Goal: Task Accomplishment & Management: Manage account settings

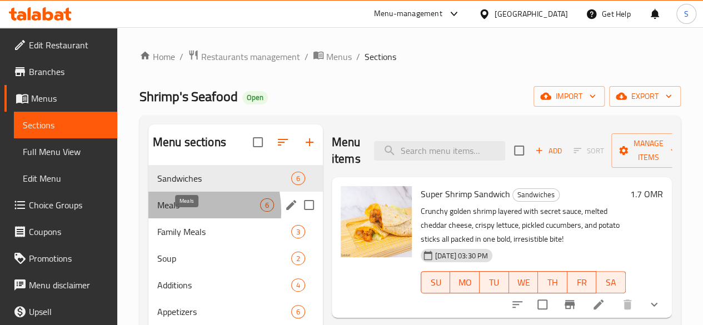
click at [176, 212] on span "Meals" at bounding box center [208, 204] width 103 height 13
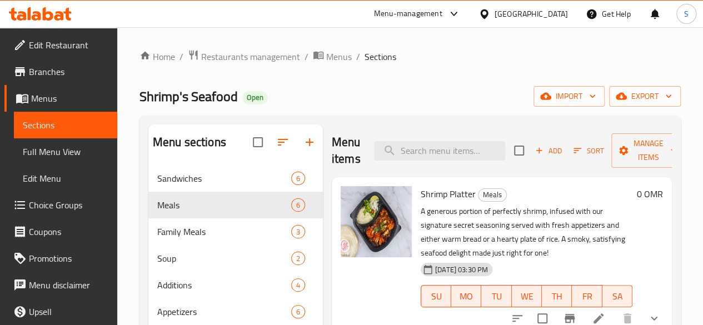
scroll to position [48, 0]
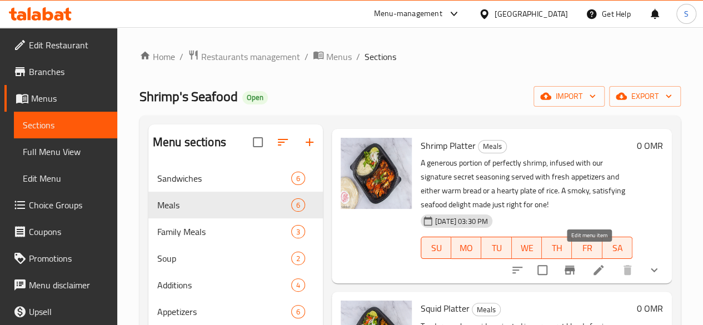
click at [592, 263] on icon at bounding box center [598, 269] width 13 height 13
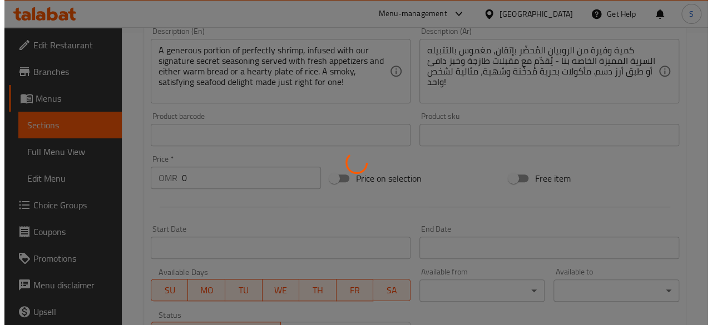
scroll to position [585, 0]
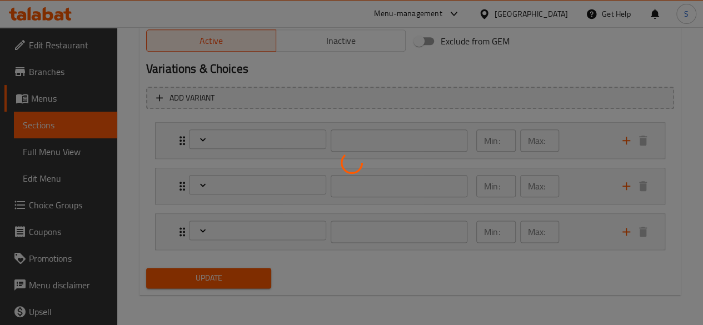
type input "إختيارك من الجانب:"
type input "1"
type input "اختر مستوى التوابل"
type input "1"
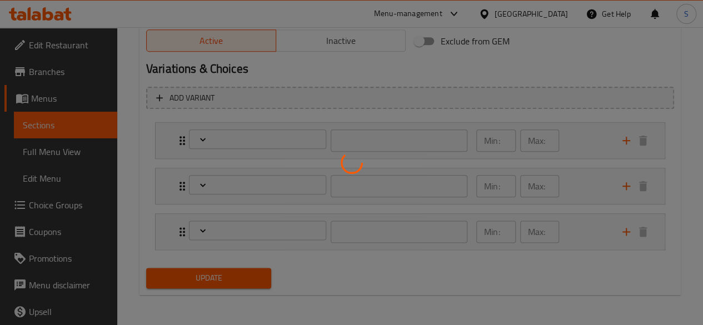
type input "1"
type input "إختيارك من :"
type input "1"
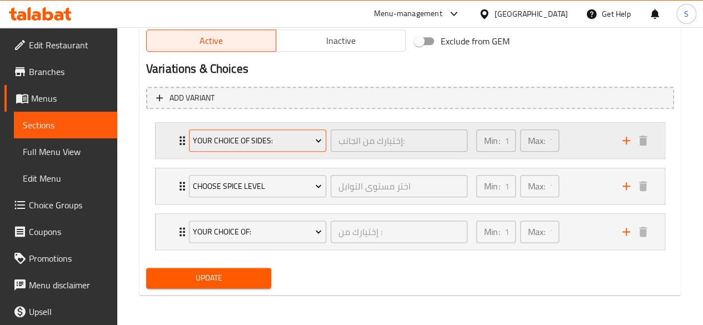
click at [260, 138] on span "your Choice OF Sides:" at bounding box center [257, 141] width 129 height 14
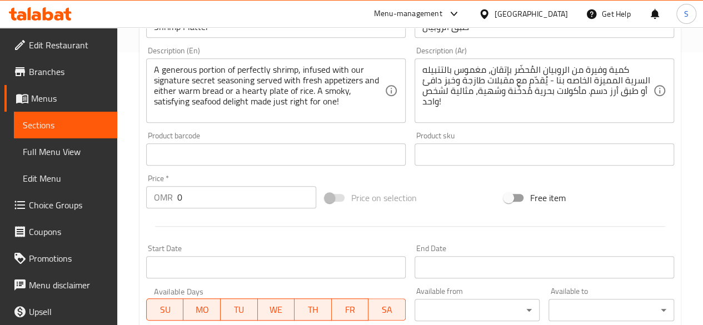
scroll to position [585, 0]
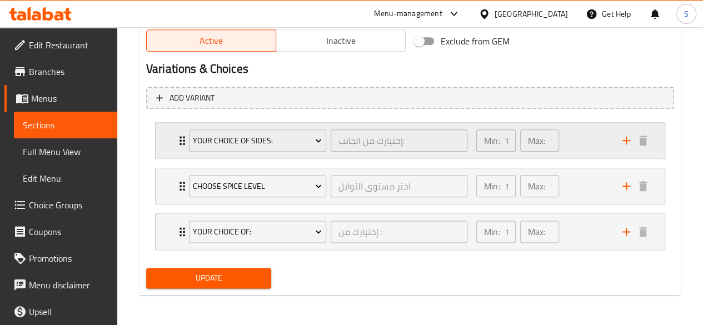
click at [184, 146] on div "your Choice OF Sides: إختيارك من الجانب: ​" at bounding box center [328, 141] width 292 height 36
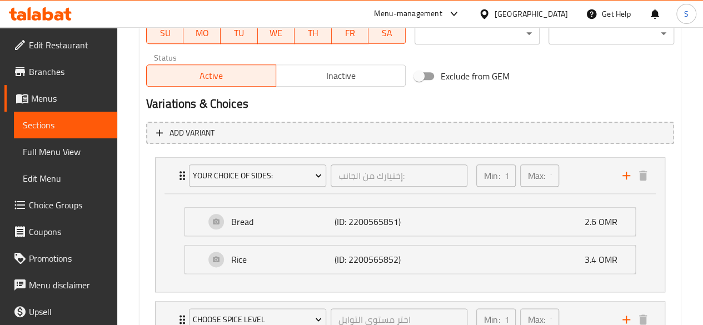
scroll to position [550, 0]
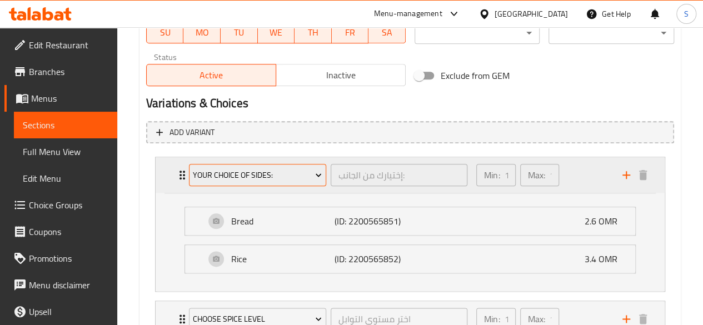
click at [252, 180] on span "your Choice OF Sides:" at bounding box center [257, 175] width 129 height 14
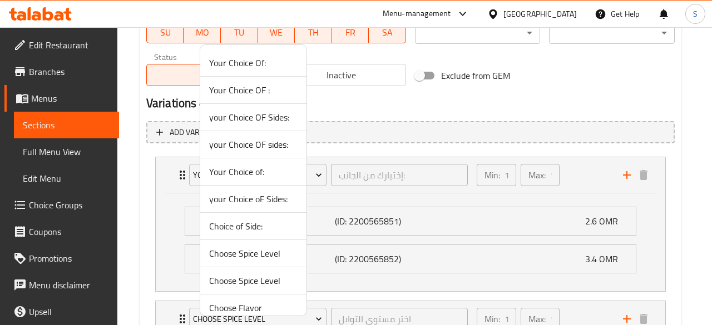
click at [256, 230] on span "Choice of Side:" at bounding box center [253, 226] width 88 height 13
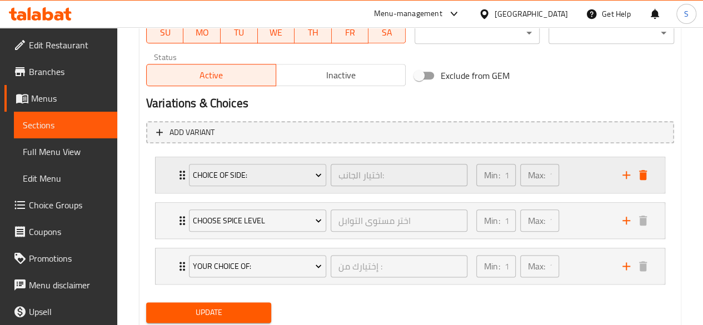
click at [182, 175] on div "Choice of Side: اختيار الجانب: ​" at bounding box center [328, 175] width 292 height 36
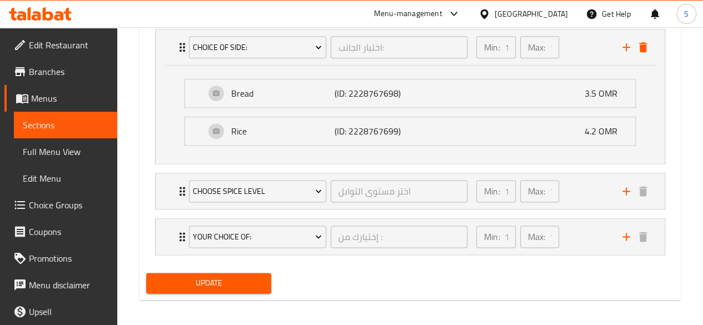
scroll to position [683, 0]
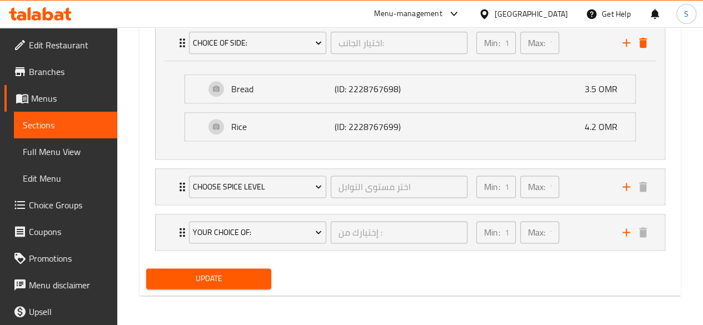
click at [223, 268] on button "Update" at bounding box center [209, 278] width 126 height 21
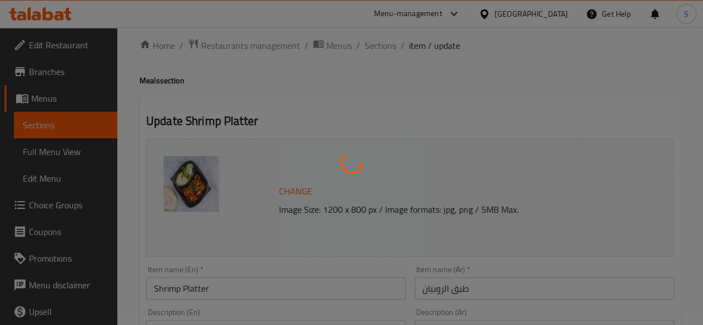
scroll to position [0, 0]
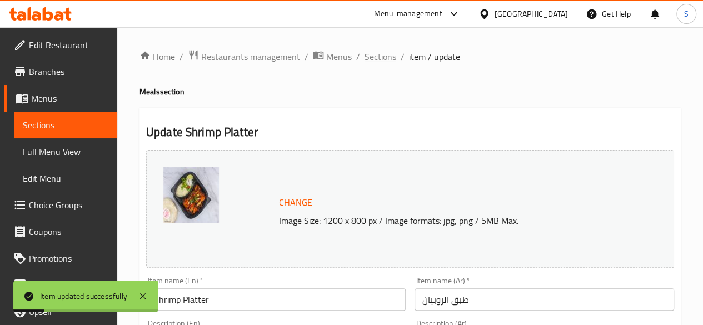
click at [379, 54] on span "Sections" at bounding box center [381, 56] width 32 height 13
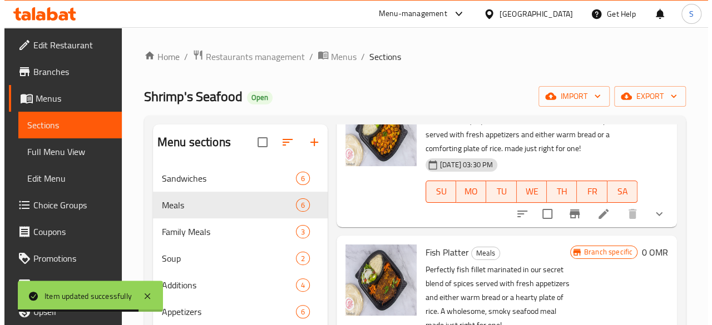
scroll to position [162, 0]
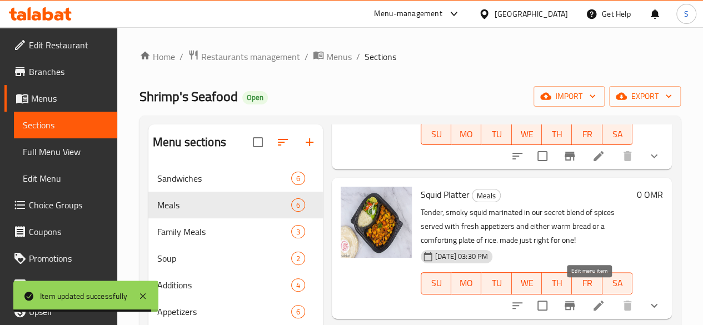
click at [594, 301] on icon at bounding box center [599, 306] width 10 height 10
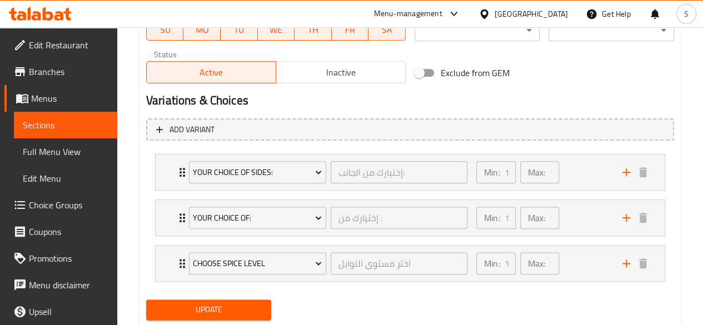
scroll to position [585, 0]
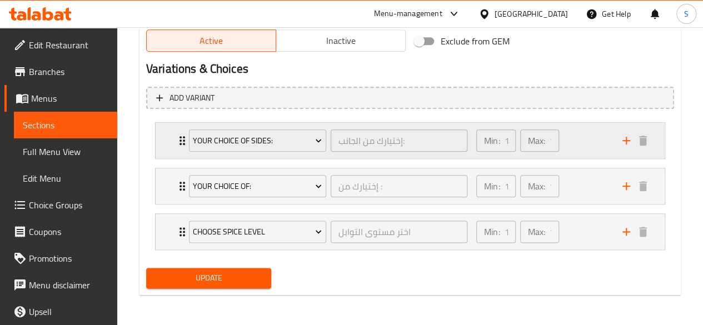
click at [185, 141] on div "your Choice OF Sides: إختيارك من الجانب: ​" at bounding box center [328, 141] width 292 height 36
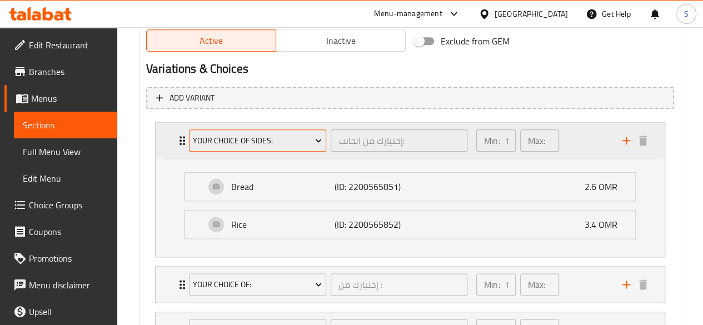
click at [257, 147] on button "your Choice OF Sides:" at bounding box center [257, 141] width 137 height 22
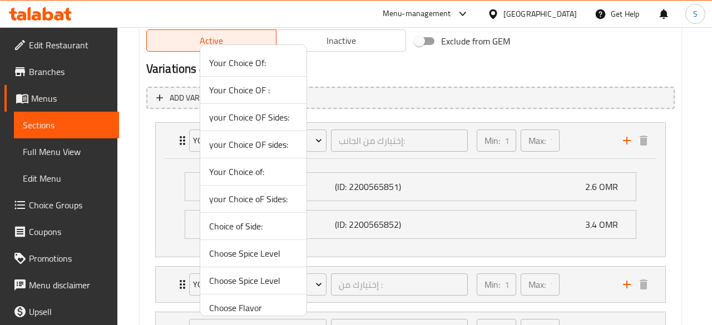
click at [234, 221] on span "Choice of Side:" at bounding box center [253, 226] width 88 height 13
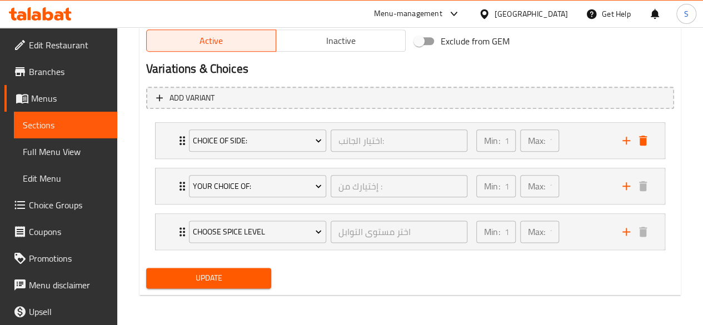
click at [197, 272] on span "Update" at bounding box center [209, 278] width 108 height 14
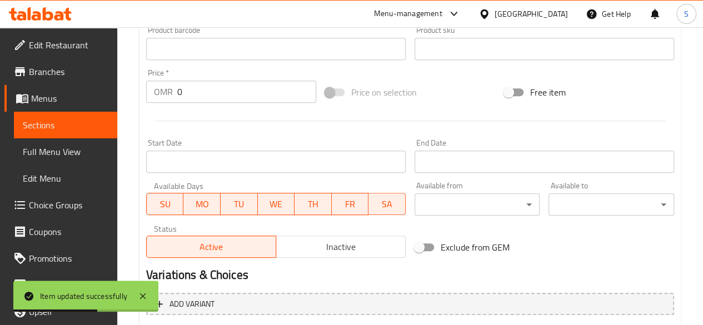
scroll to position [0, 0]
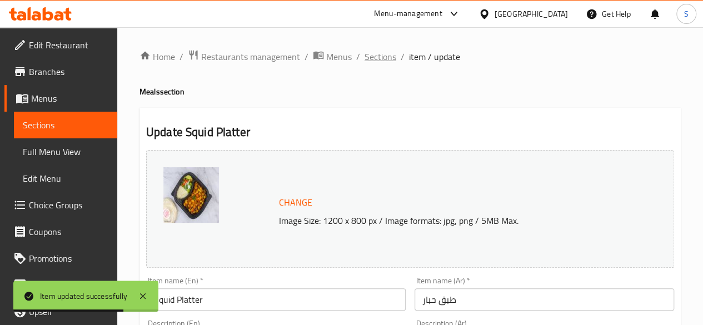
click at [377, 62] on span "Sections" at bounding box center [381, 56] width 32 height 13
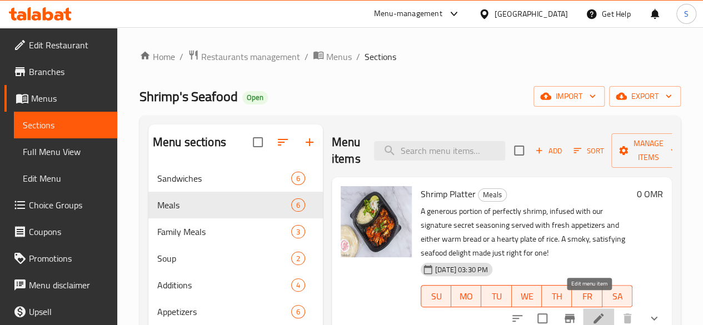
click at [594, 314] on icon at bounding box center [599, 319] width 10 height 10
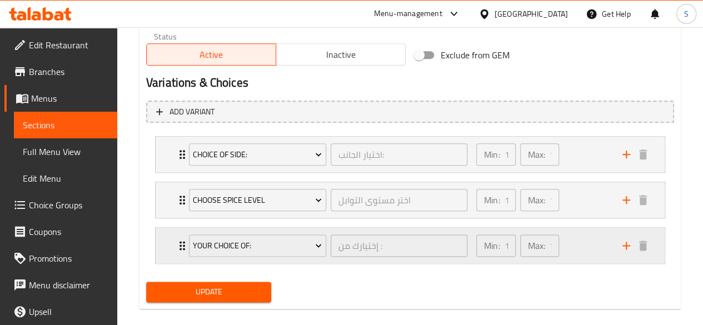
scroll to position [571, 0]
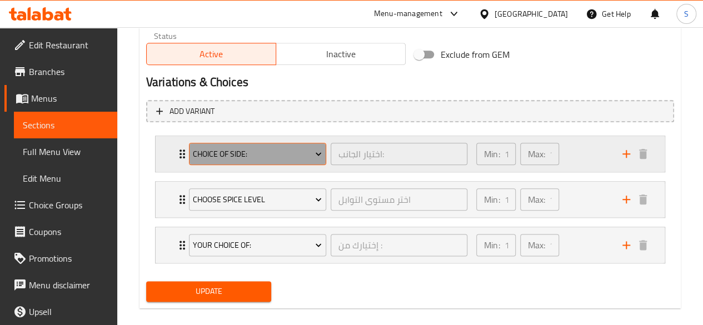
click at [232, 156] on span "Choice of Side:" at bounding box center [257, 154] width 129 height 14
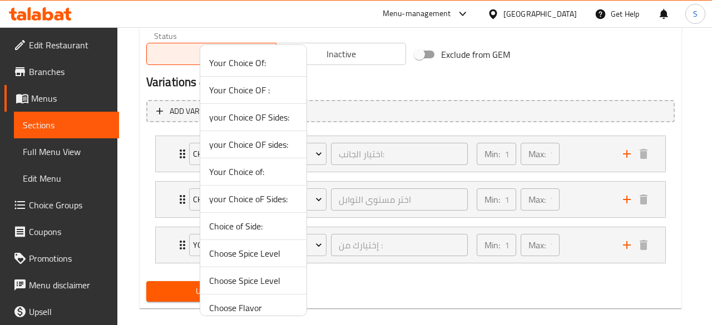
click at [237, 198] on span "your Choice oF Sides:" at bounding box center [253, 198] width 88 height 13
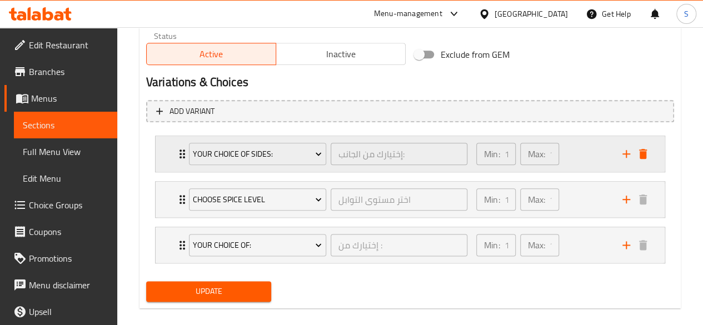
click at [183, 156] on div "your Choice oF Sides: إختيارك من الجانب: ​" at bounding box center [328, 154] width 292 height 36
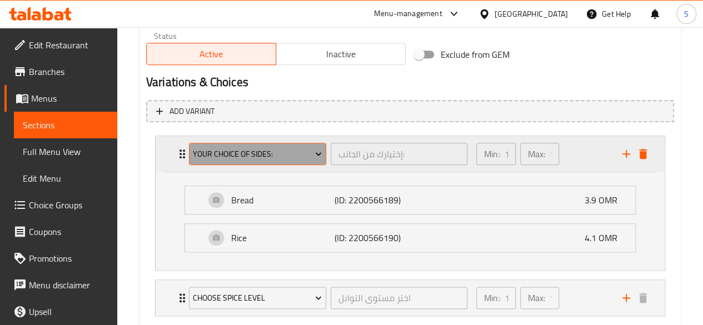
click at [218, 157] on span "your Choice oF Sides:" at bounding box center [257, 154] width 129 height 14
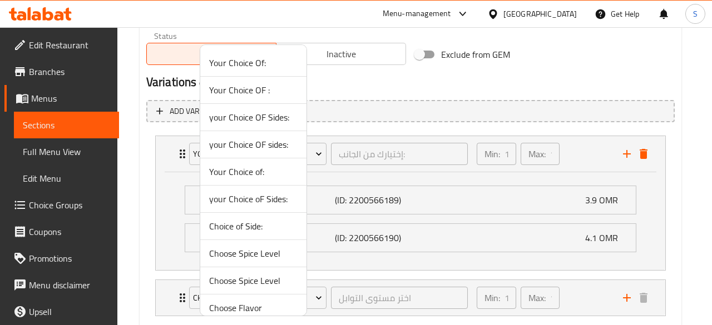
click at [231, 117] on span "your Choice OF Sides:" at bounding box center [253, 117] width 88 height 13
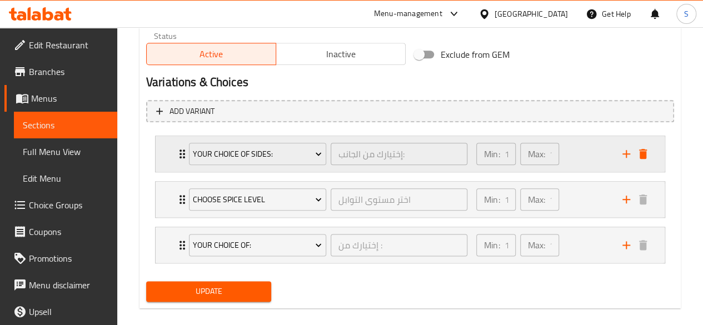
click at [186, 152] on div "your Choice OF Sides: إختيارك من الجانب: ​" at bounding box center [328, 154] width 292 height 36
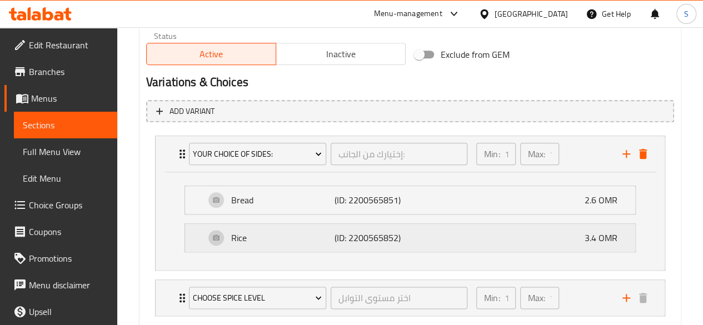
scroll to position [683, 0]
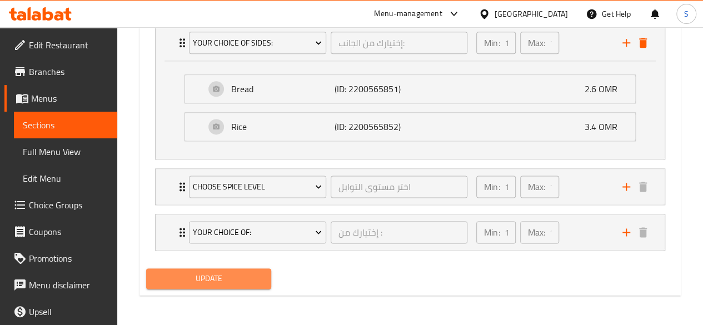
click at [199, 275] on span "Update" at bounding box center [209, 279] width 108 height 14
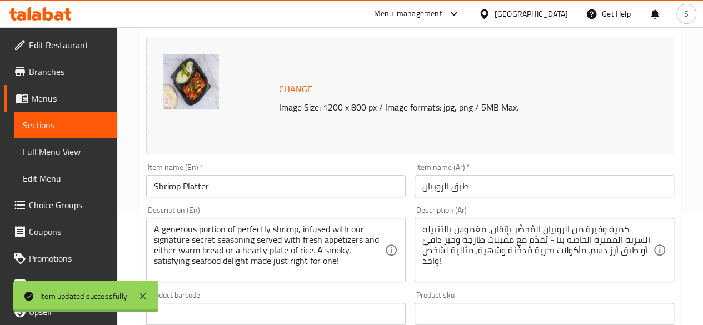
scroll to position [0, 0]
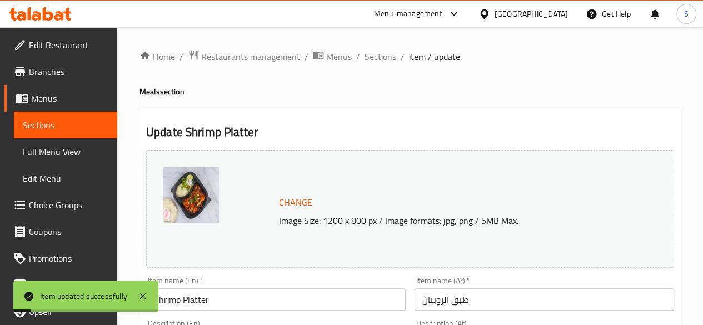
click at [366, 54] on span "Sections" at bounding box center [381, 56] width 32 height 13
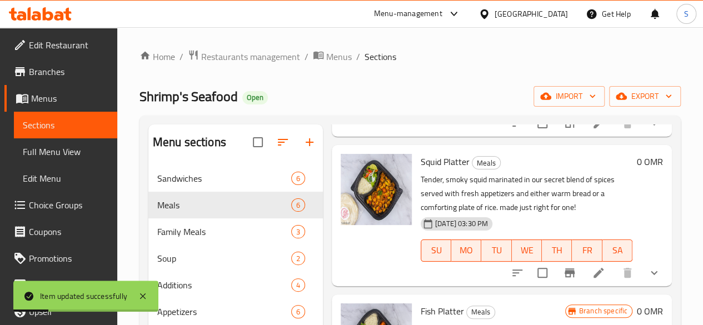
scroll to position [196, 0]
click at [592, 266] on icon at bounding box center [598, 272] width 13 height 13
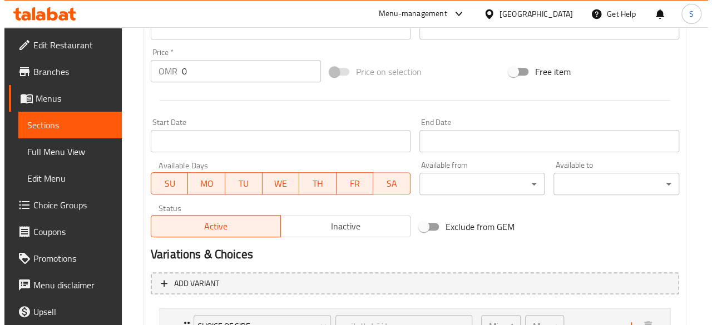
scroll to position [585, 0]
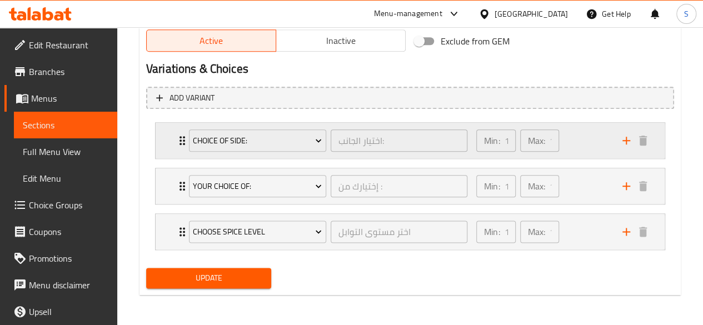
click at [180, 143] on icon "Expand" at bounding box center [183, 140] width 6 height 9
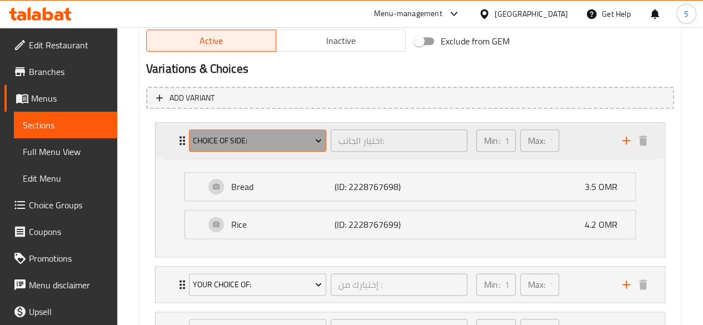
click at [246, 136] on span "Choice of Side:" at bounding box center [257, 141] width 129 height 14
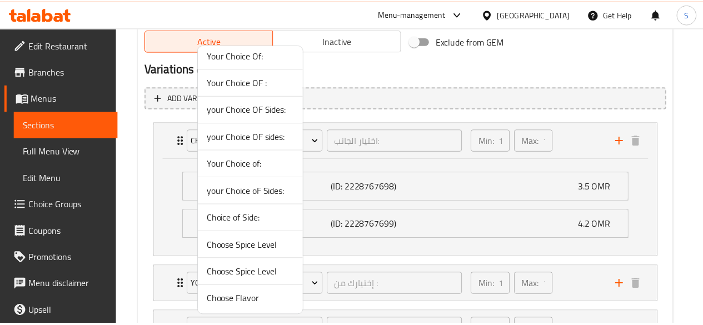
scroll to position [0, 0]
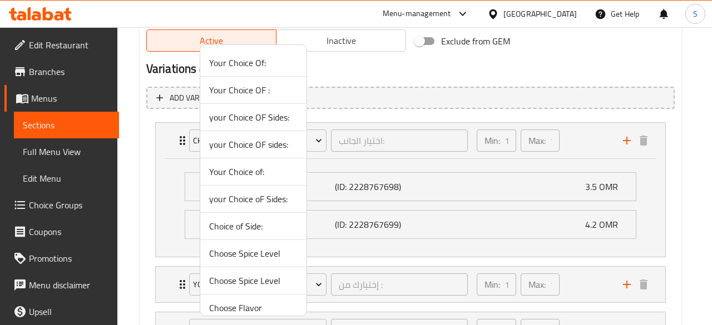
click at [257, 119] on span "your Choice OF Sides:" at bounding box center [253, 117] width 88 height 13
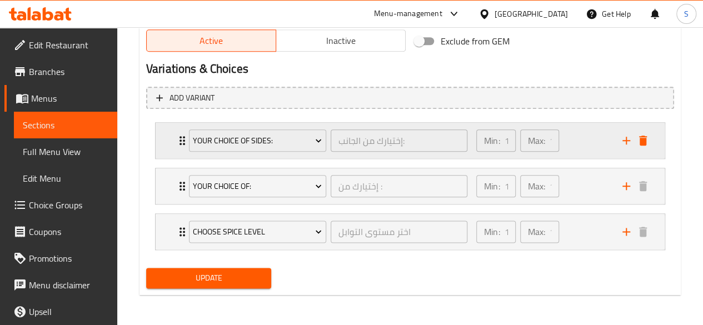
click at [178, 143] on icon "Expand" at bounding box center [182, 140] width 13 height 13
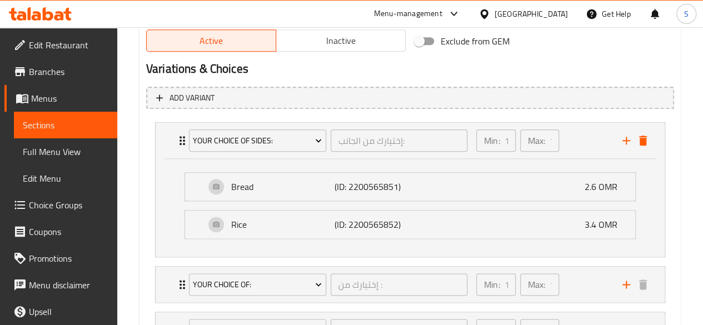
scroll to position [683, 0]
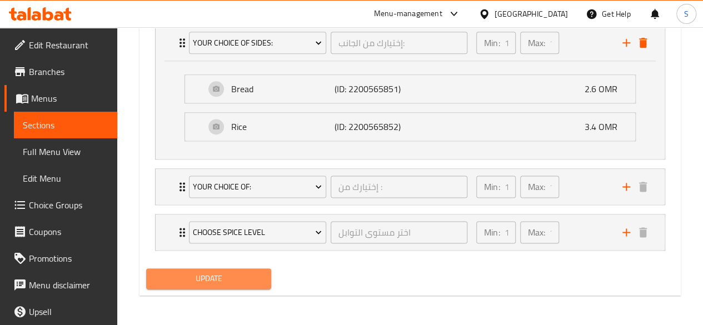
click at [212, 281] on span "Update" at bounding box center [209, 279] width 108 height 14
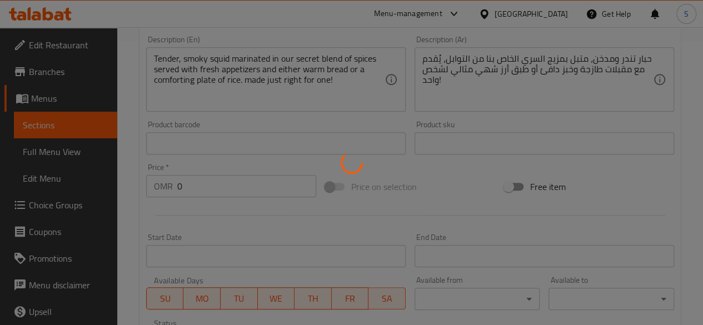
scroll to position [0, 0]
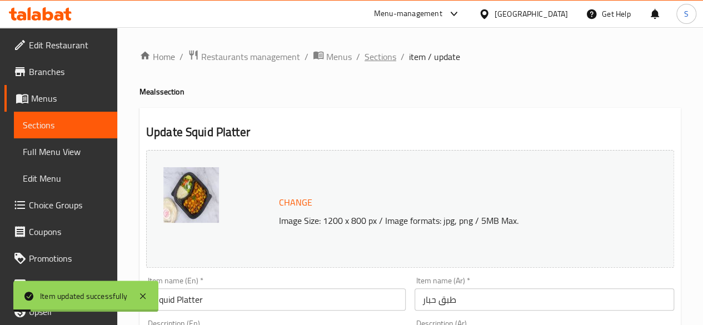
click at [377, 58] on span "Sections" at bounding box center [381, 56] width 32 height 13
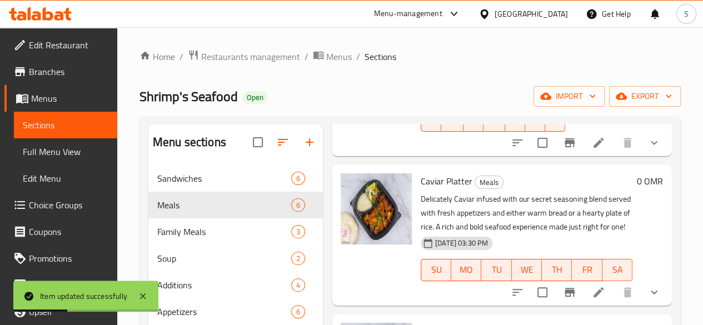
scroll to position [503, 0]
click at [592, 285] on icon at bounding box center [598, 291] width 13 height 13
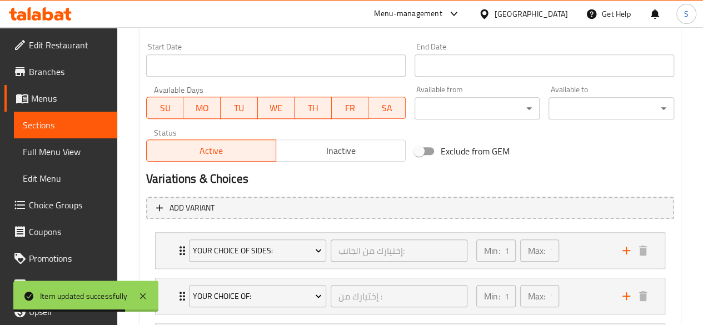
scroll to position [585, 0]
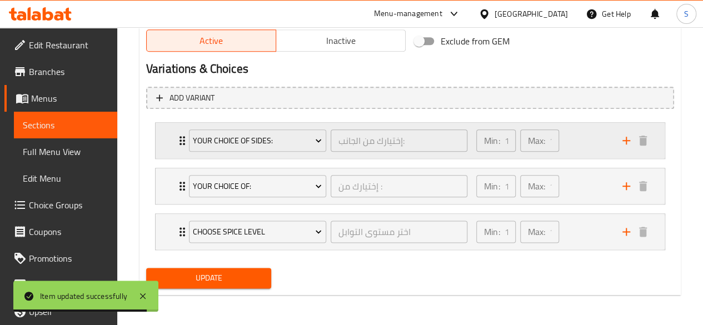
click at [183, 143] on div "your Choice OF Sides: إختيارك من الجانب: ​" at bounding box center [328, 141] width 292 height 36
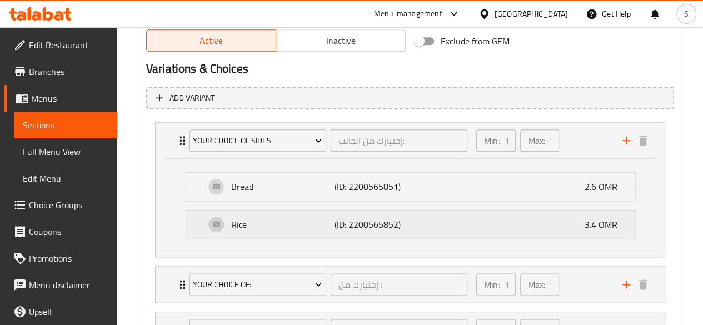
scroll to position [683, 0]
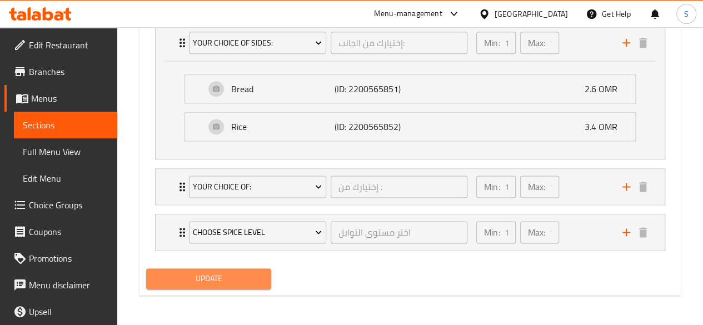
click at [215, 277] on span "Update" at bounding box center [209, 279] width 108 height 14
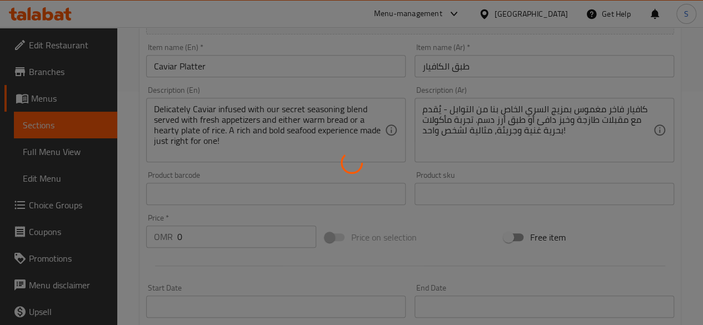
scroll to position [0, 0]
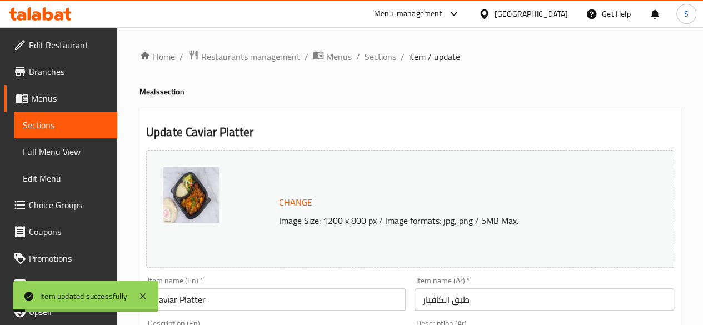
click at [376, 57] on span "Sections" at bounding box center [381, 56] width 32 height 13
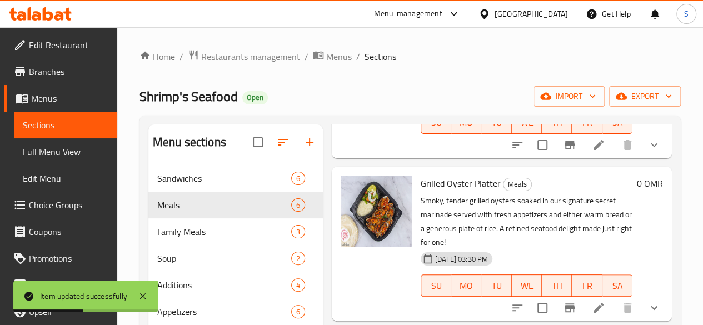
scroll to position [656, 0]
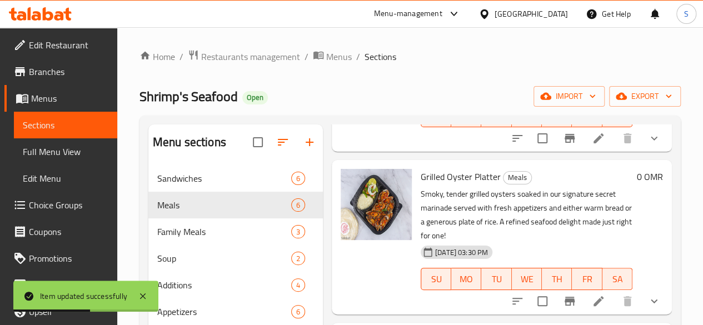
click at [516, 271] on span "WE" at bounding box center [526, 279] width 21 height 16
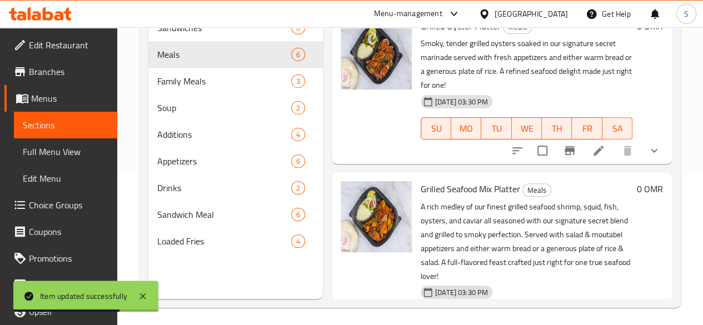
scroll to position [151, 0]
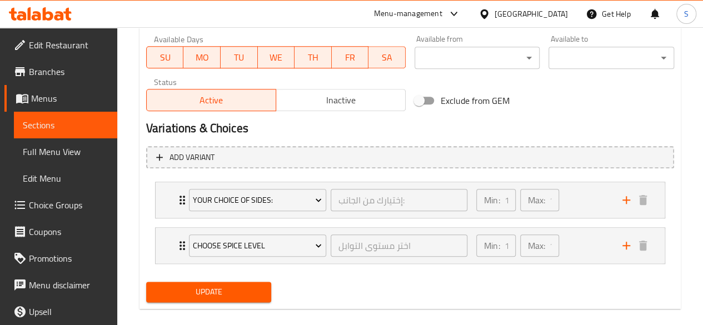
scroll to position [539, 0]
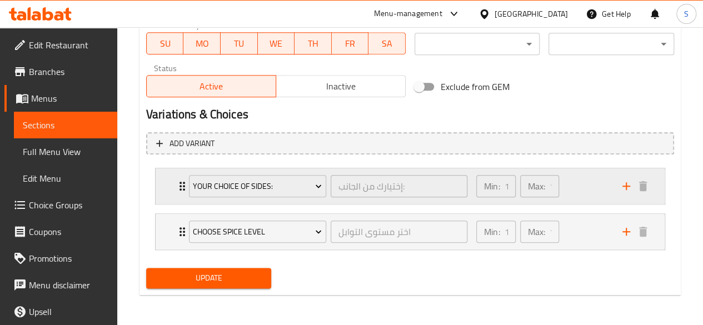
click at [180, 188] on icon "Expand" at bounding box center [183, 186] width 6 height 9
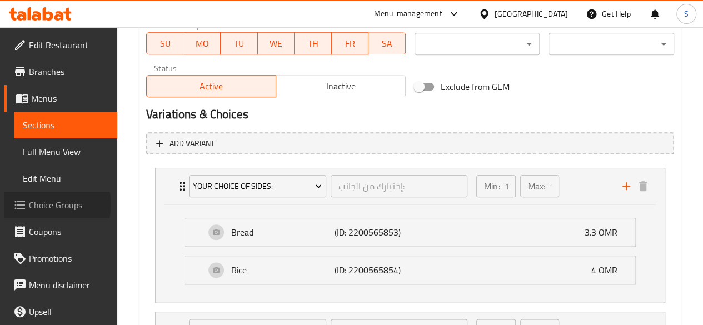
click at [52, 205] on span "Choice Groups" at bounding box center [68, 204] width 79 height 13
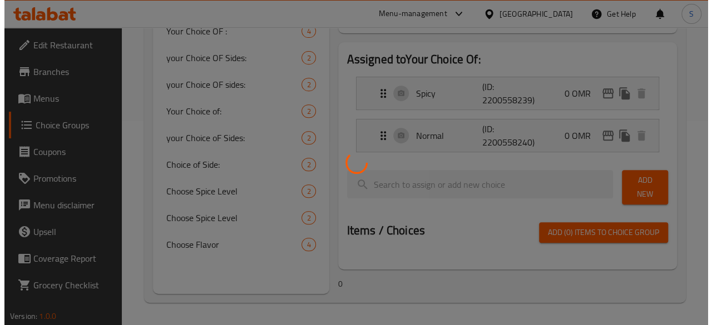
scroll to position [157, 0]
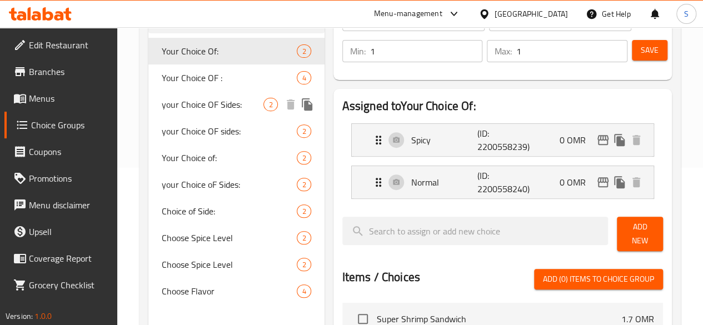
click at [197, 110] on span "your Choice OF Sides:" at bounding box center [213, 104] width 102 height 13
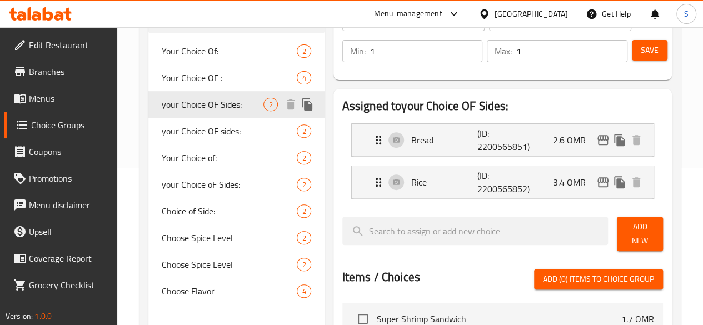
type input "your Choice OF Sides:"
type input "إختيارك من الجانب:"
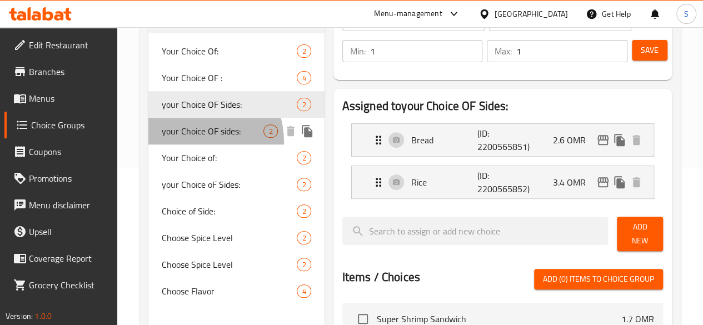
click at [189, 138] on span "your Choice OF sides:" at bounding box center [213, 131] width 102 height 13
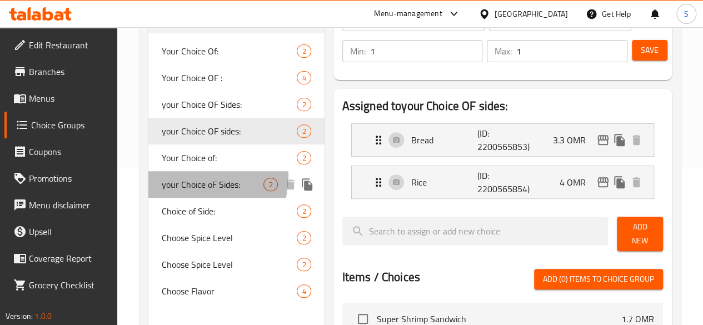
click at [192, 176] on div "your Choice oF Sides: 2" at bounding box center [236, 184] width 176 height 27
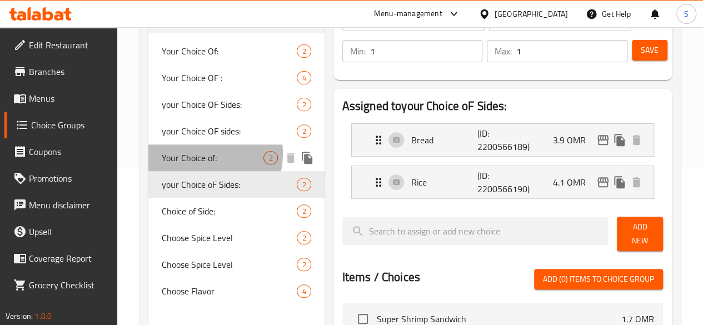
click at [205, 154] on span "Your Choice of:" at bounding box center [213, 157] width 102 height 13
type input "Your Choice of:"
type input "إختيارك من :"
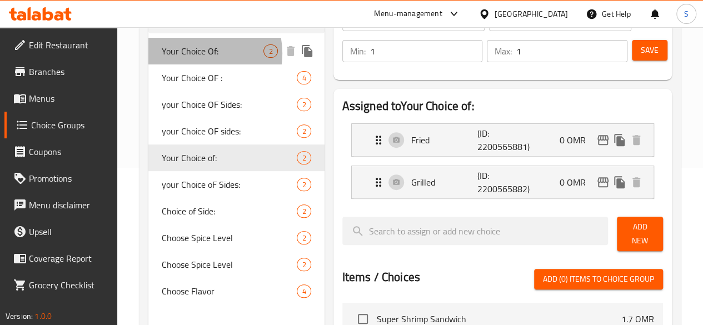
click at [195, 53] on span "Your Choice Of:" at bounding box center [213, 50] width 102 height 13
type input "Your Choice Of:"
type input "إختيارك من:"
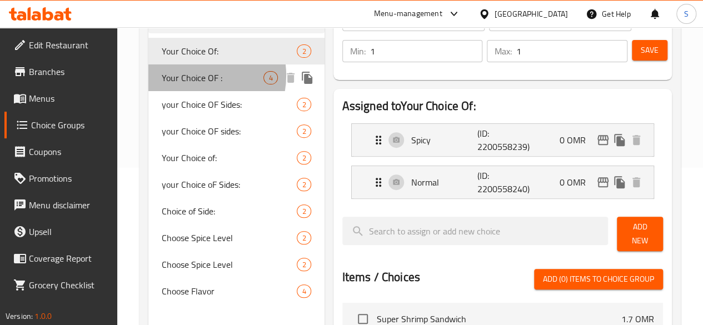
click at [195, 76] on span "Your Choice OF :" at bounding box center [213, 77] width 102 height 13
type input "Your Choice OF :"
type input "إختيارك من :"
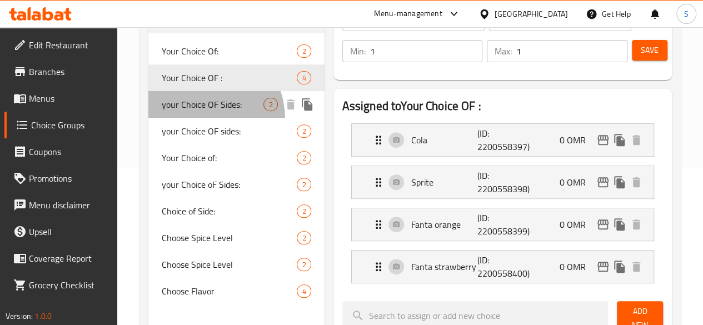
click at [193, 111] on span "your Choice OF Sides:" at bounding box center [213, 104] width 102 height 13
type input "your Choice OF Sides:"
type input "إختيارك من الجانب:"
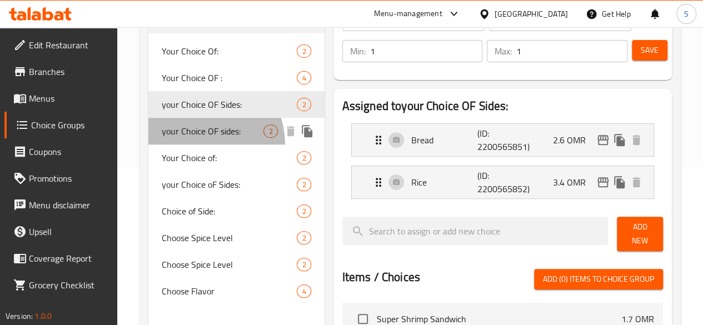
click at [193, 138] on span "your Choice OF sides:" at bounding box center [213, 131] width 102 height 13
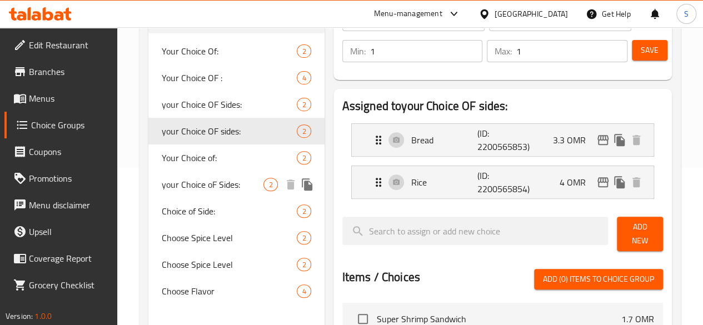
click at [199, 181] on span "your Choice oF Sides:" at bounding box center [213, 184] width 102 height 13
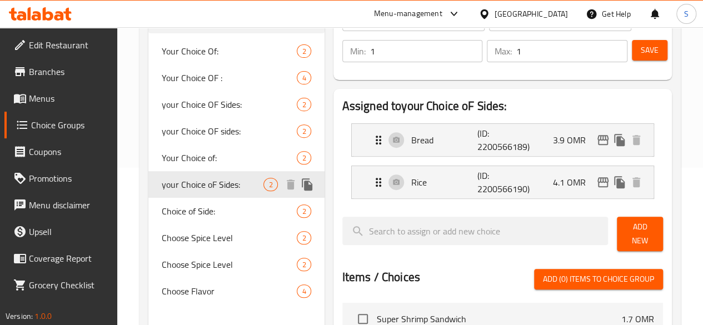
type input "your Choice oF Sides:"
click at [302, 191] on icon "duplicate" at bounding box center [307, 184] width 11 height 12
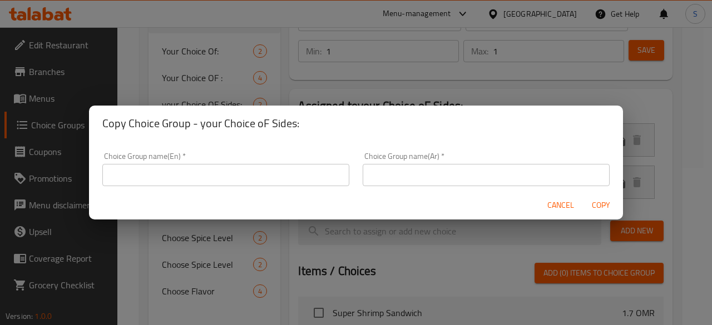
drag, startPoint x: 265, startPoint y: 186, endPoint x: 280, endPoint y: 181, distance: 16.3
click at [280, 181] on div "Choice Group name(En)   * Choice Group name(En) *" at bounding box center [226, 169] width 260 height 47
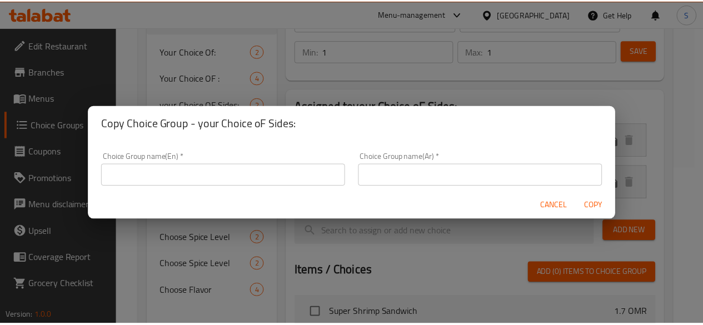
scroll to position [1, 0]
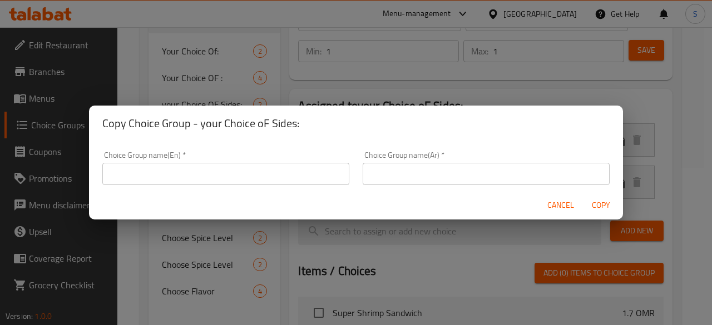
click at [287, 170] on input "text" at bounding box center [225, 174] width 247 height 22
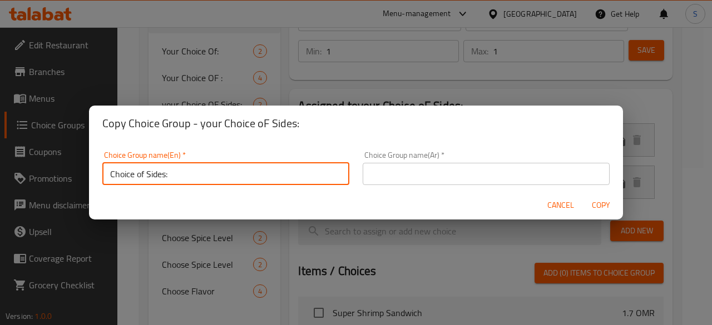
drag, startPoint x: 242, startPoint y: 173, endPoint x: 36, endPoint y: 166, distance: 206.3
click at [36, 166] on div "Copy Choice Group - your Choice oF Sides: Choice Group name(En)   * Choice of S…" at bounding box center [356, 162] width 712 height 325
type input "Choice of Sides:"
click at [404, 175] on input "text" at bounding box center [485, 174] width 247 height 22
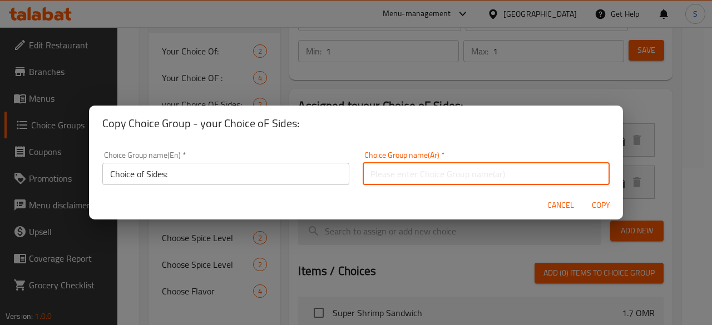
paste input "اختيار الجانبين:"
type input "اختيار الجانبين:"
click at [597, 208] on span "Copy" at bounding box center [600, 205] width 27 height 14
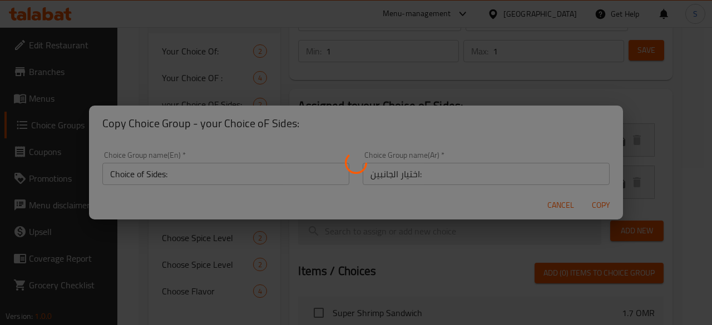
type input "Choice of Sides:"
type input "اختيار الجانبين:"
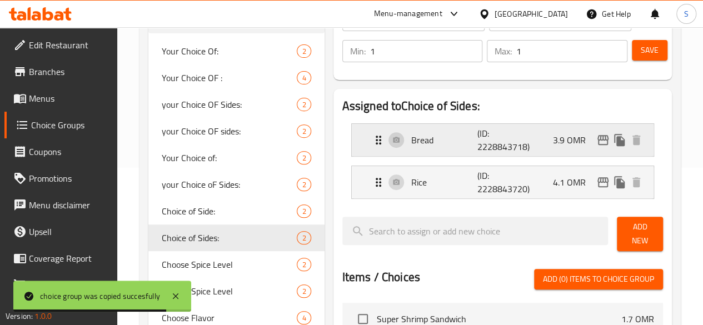
click at [410, 147] on div "Bread (ID: 2228843718) 3.9 OMR" at bounding box center [506, 140] width 268 height 32
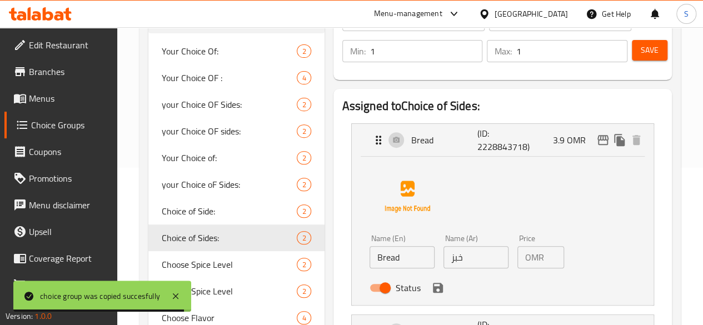
scroll to position [198, 0]
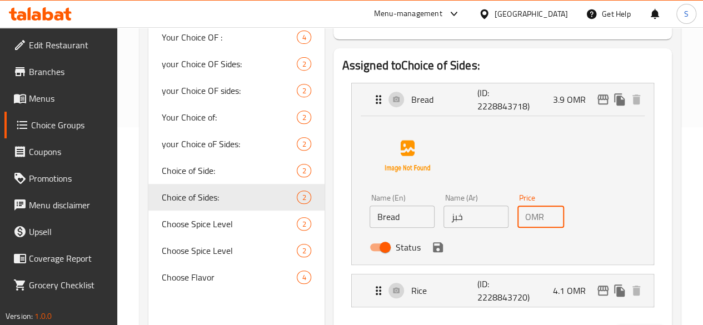
drag, startPoint x: 530, startPoint y: 221, endPoint x: 581, endPoint y: 216, distance: 51.3
click at [581, 216] on div "Name (En) Bread Name (En) Name (Ar) خبز Name (Ar) Price OMR 3.9 Price Status" at bounding box center [503, 188] width 266 height 140
click at [431, 248] on icon "save" at bounding box center [437, 247] width 13 height 13
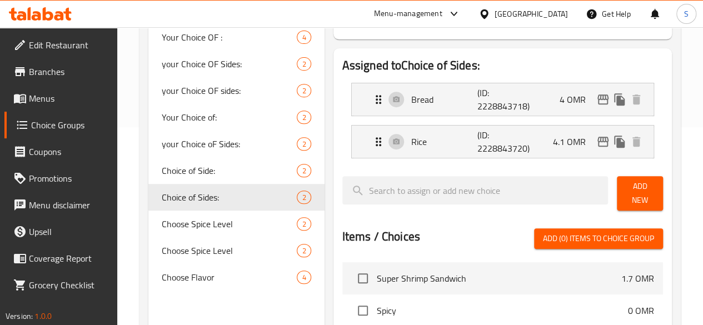
type input "4"
click at [552, 143] on div "Rice (ID: 2228843720) 4.1 OMR" at bounding box center [506, 142] width 268 height 32
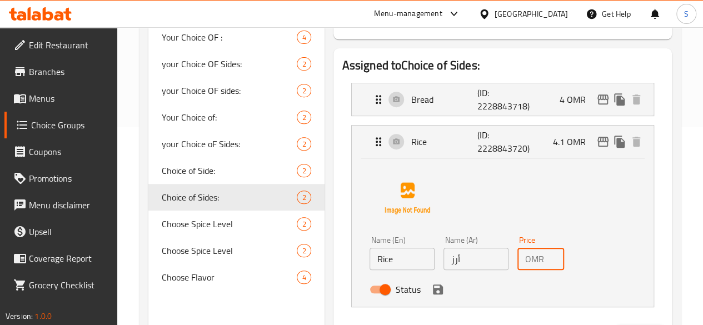
click at [549, 258] on input "4.1" at bounding box center [557, 259] width 16 height 22
type input "4"
click at [431, 295] on icon "save" at bounding box center [437, 289] width 13 height 13
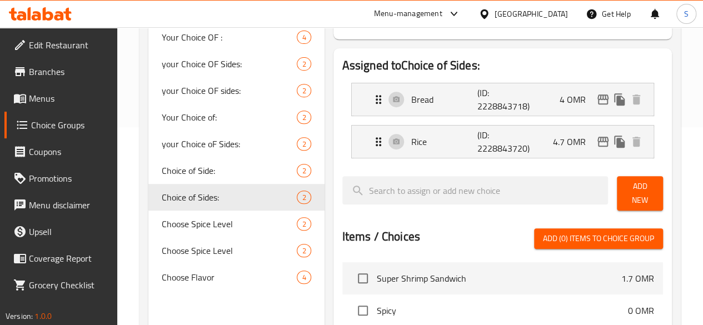
type input "4.7"
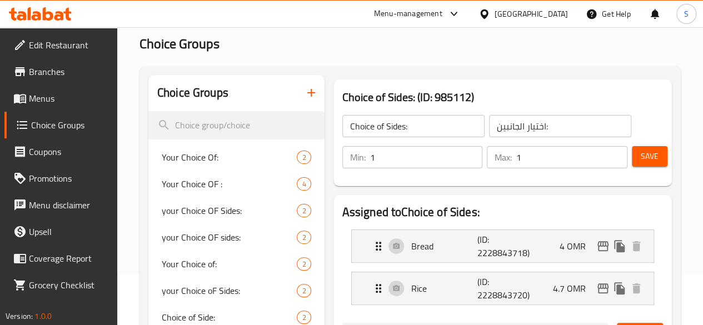
scroll to position [51, 0]
click at [656, 159] on button "Save" at bounding box center [650, 157] width 36 height 21
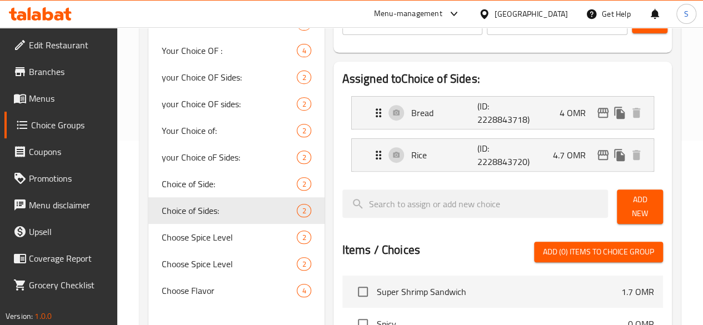
scroll to position [189, 0]
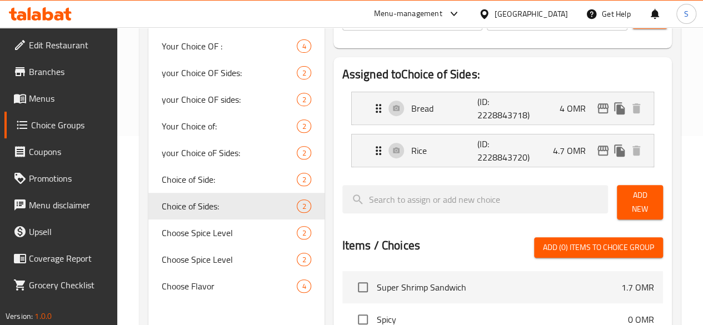
click at [50, 99] on span "Menus" at bounding box center [68, 98] width 79 height 13
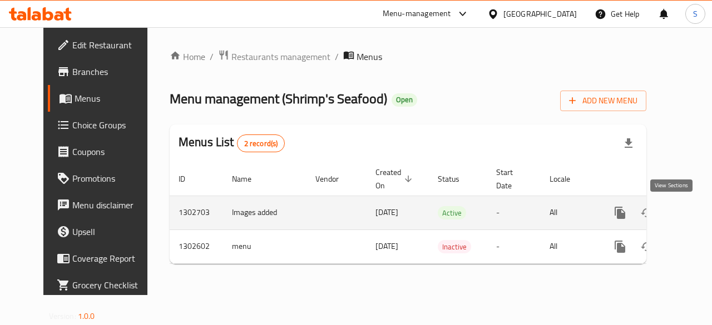
click at [695, 215] on icon "enhanced table" at bounding box center [700, 213] width 10 height 10
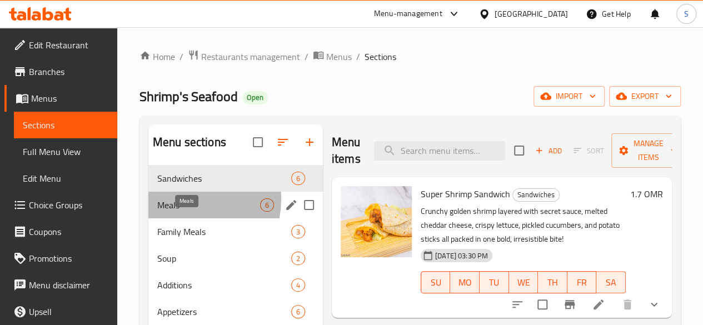
click at [182, 212] on span "Meals" at bounding box center [208, 204] width 103 height 13
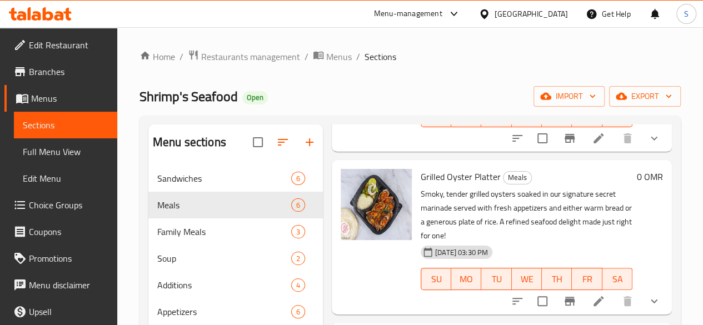
scroll to position [156, 0]
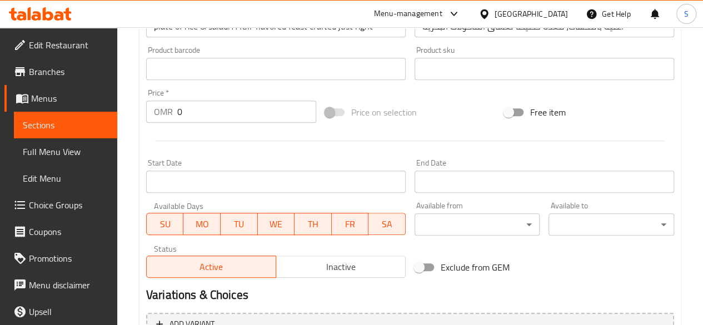
scroll to position [539, 0]
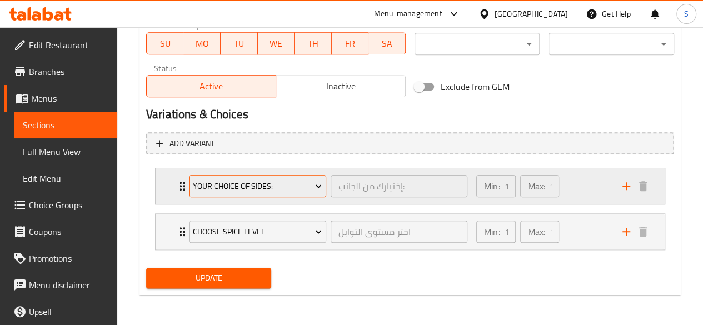
click at [232, 175] on button "your Choice OF sides:" at bounding box center [257, 186] width 137 height 22
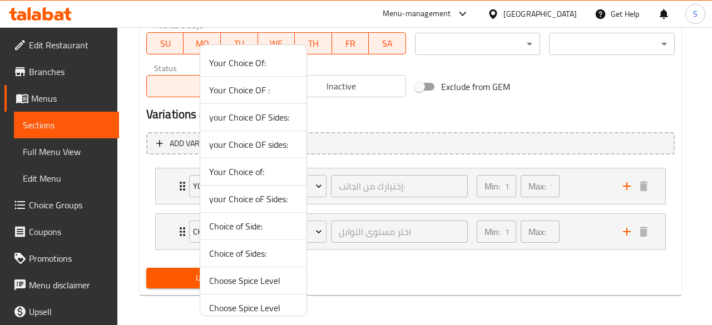
click at [245, 248] on span "Choice of Sides:" at bounding box center [253, 253] width 88 height 13
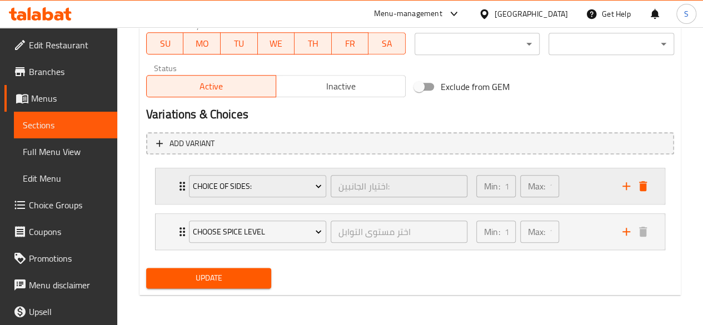
click at [181, 187] on icon "Expand" at bounding box center [182, 186] width 13 height 13
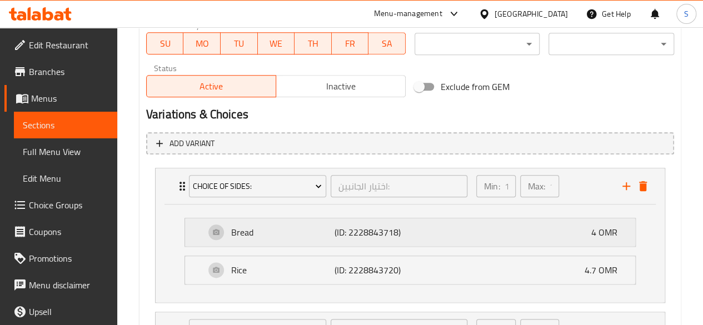
scroll to position [637, 0]
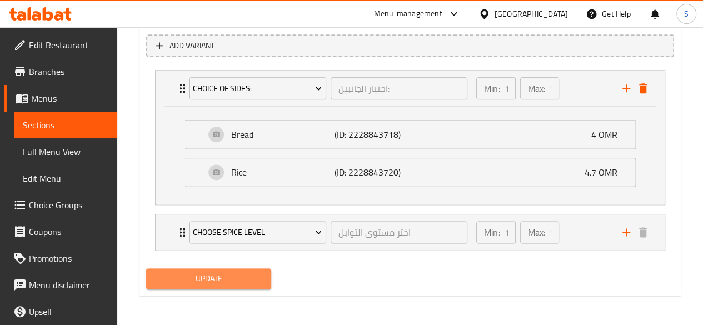
click at [238, 272] on span "Update" at bounding box center [209, 279] width 108 height 14
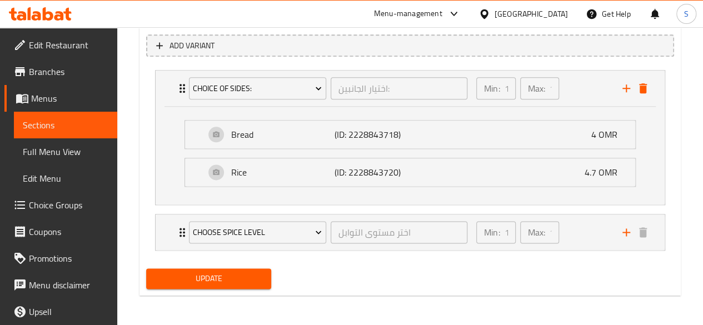
click at [230, 276] on span "Update" at bounding box center [209, 279] width 108 height 14
